Goal: Contribute content: Add original content to the website for others to see

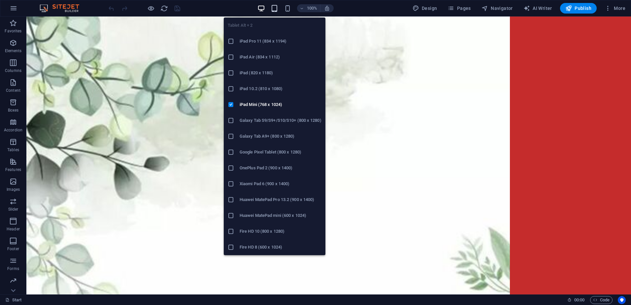
click at [276, 10] on icon "button" at bounding box center [275, 9] width 8 height 8
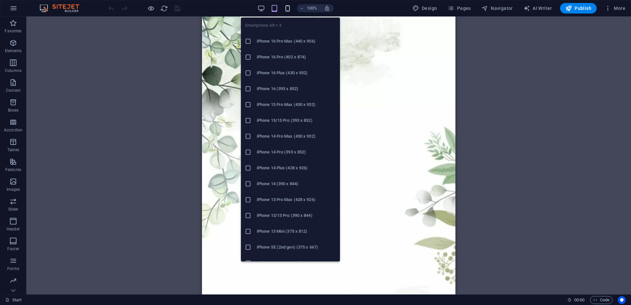
click at [287, 11] on icon "button" at bounding box center [288, 9] width 8 height 8
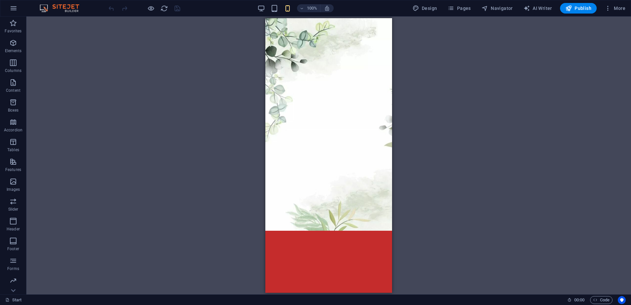
click at [320, 225] on html at bounding box center [329, 124] width 127 height 213
click at [329, 162] on figure at bounding box center [329, 124] width 127 height 213
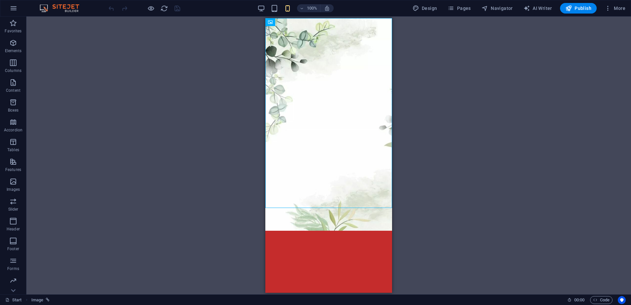
click at [343, 227] on html at bounding box center [329, 124] width 127 height 213
click at [315, 231] on html at bounding box center [329, 124] width 127 height 213
drag, startPoint x: 315, startPoint y: 248, endPoint x: 308, endPoint y: 248, distance: 6.6
click at [308, 231] on html at bounding box center [329, 124] width 127 height 213
click at [15, 46] on icon "button" at bounding box center [13, 43] width 8 height 8
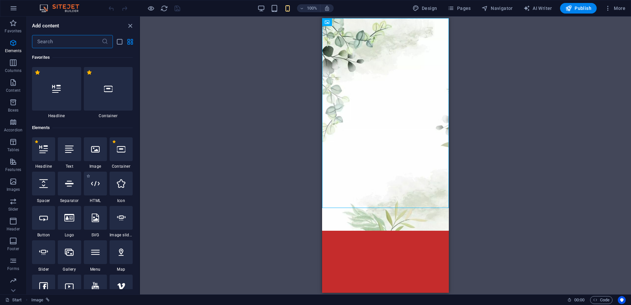
scroll to position [70, 0]
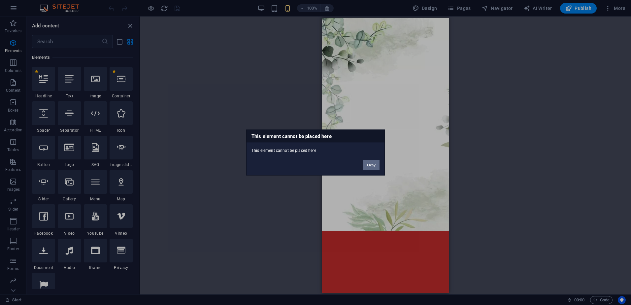
click at [371, 164] on button "Okay" at bounding box center [371, 165] width 17 height 10
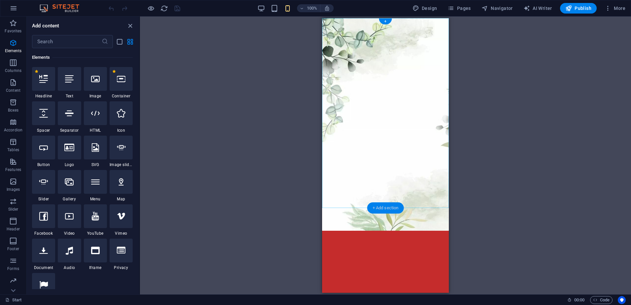
click at [387, 210] on div "+ Add section" at bounding box center [386, 207] width 37 height 11
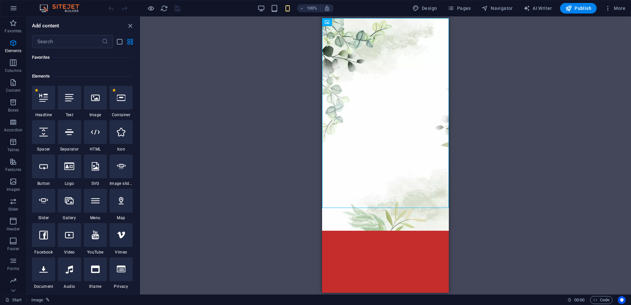
scroll to position [0, 0]
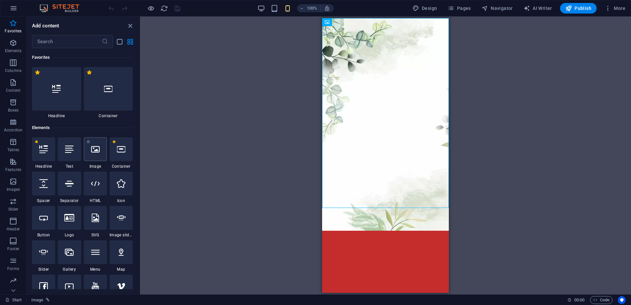
click at [100, 151] on div at bounding box center [95, 149] width 23 height 24
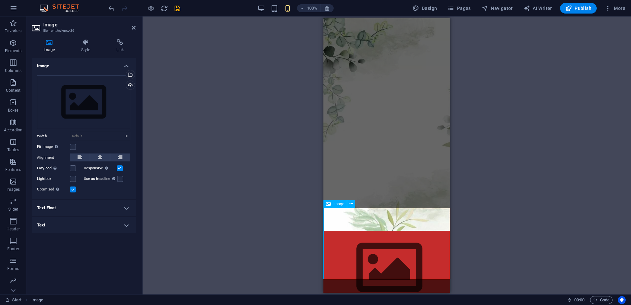
click at [337, 208] on div "Image" at bounding box center [335, 204] width 23 height 8
click at [337, 203] on span "Image" at bounding box center [339, 204] width 11 height 4
click at [351, 203] on icon at bounding box center [352, 204] width 4 height 7
click at [89, 88] on div "Drag files here, click to choose files or select files from Files or our free s…" at bounding box center [83, 102] width 93 height 54
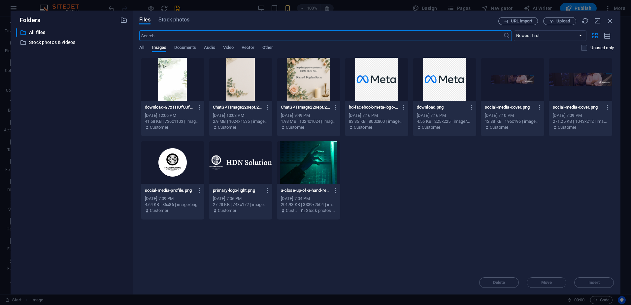
click at [177, 78] on div at bounding box center [172, 79] width 63 height 43
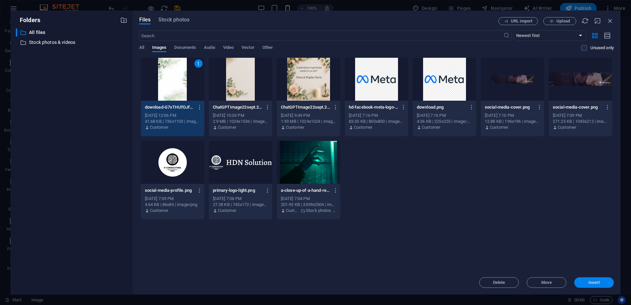
click at [597, 283] on span "Insert" at bounding box center [595, 283] width 12 height 4
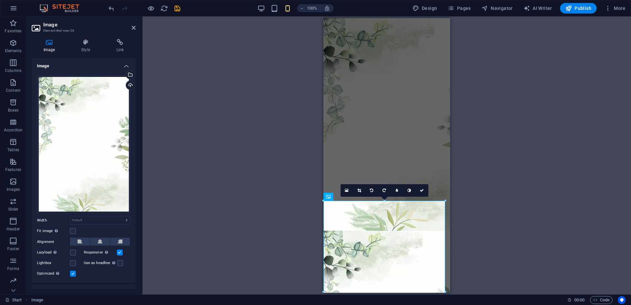
click at [518, 143] on div "Drag here to replace the existing content. Press “Ctrl” if you want to create a…" at bounding box center [387, 156] width 489 height 278
click at [530, 57] on div "Drag here to replace the existing content. Press “Ctrl” if you want to create a…" at bounding box center [387, 156] width 489 height 278
click at [363, 94] on figure at bounding box center [387, 124] width 127 height 213
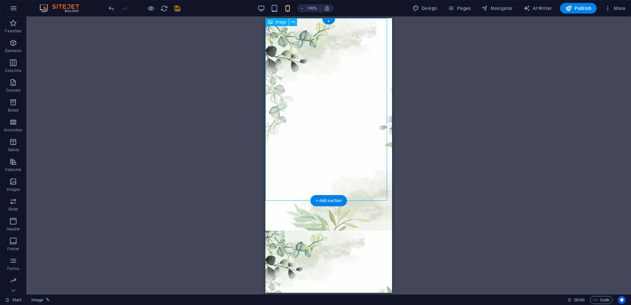
click at [284, 107] on figure at bounding box center [329, 124] width 127 height 213
click at [572, 9] on icon "button" at bounding box center [569, 8] width 7 height 7
